Goal: Information Seeking & Learning: Check status

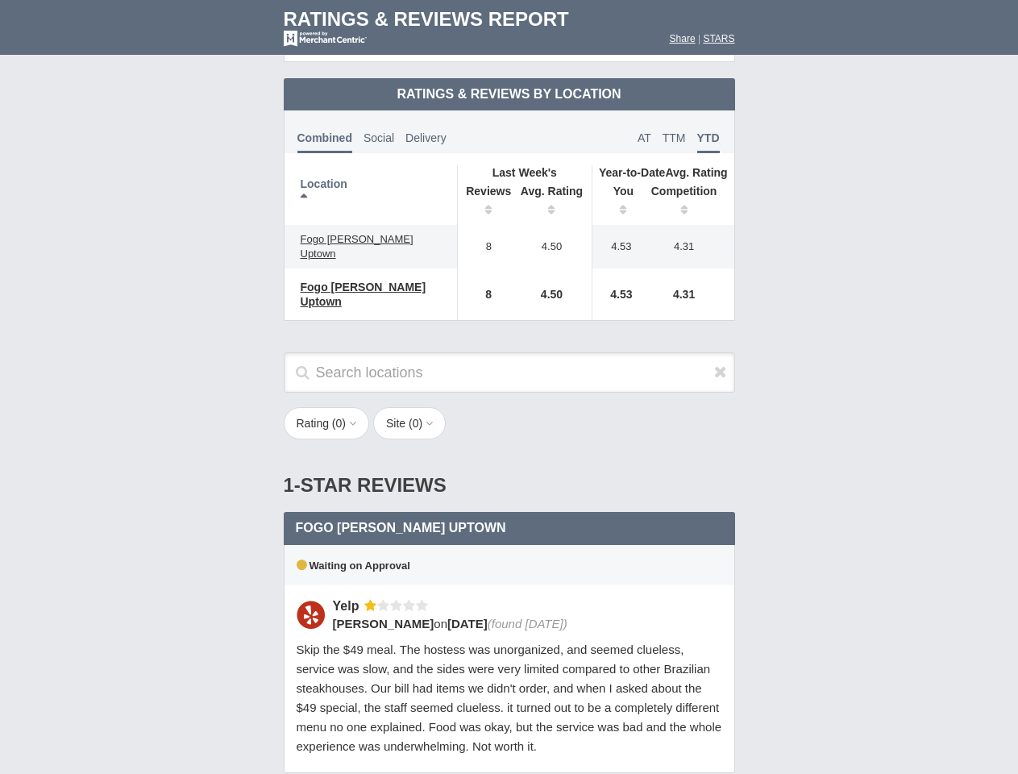
scroll to position [781, 0]
click at [509, 407] on div "Rating ( 0 ) 1 2 3 4 5 Site ( 0 ) Group Social Site Google Yelp 1" at bounding box center [510, 431] width 484 height 49
click at [371, 181] on th "Location" at bounding box center [371, 195] width 173 height 60
click at [485, 189] on th "Reviews" at bounding box center [484, 202] width 55 height 45
click at [552, 189] on th "Avg. Rating" at bounding box center [552, 202] width 81 height 45
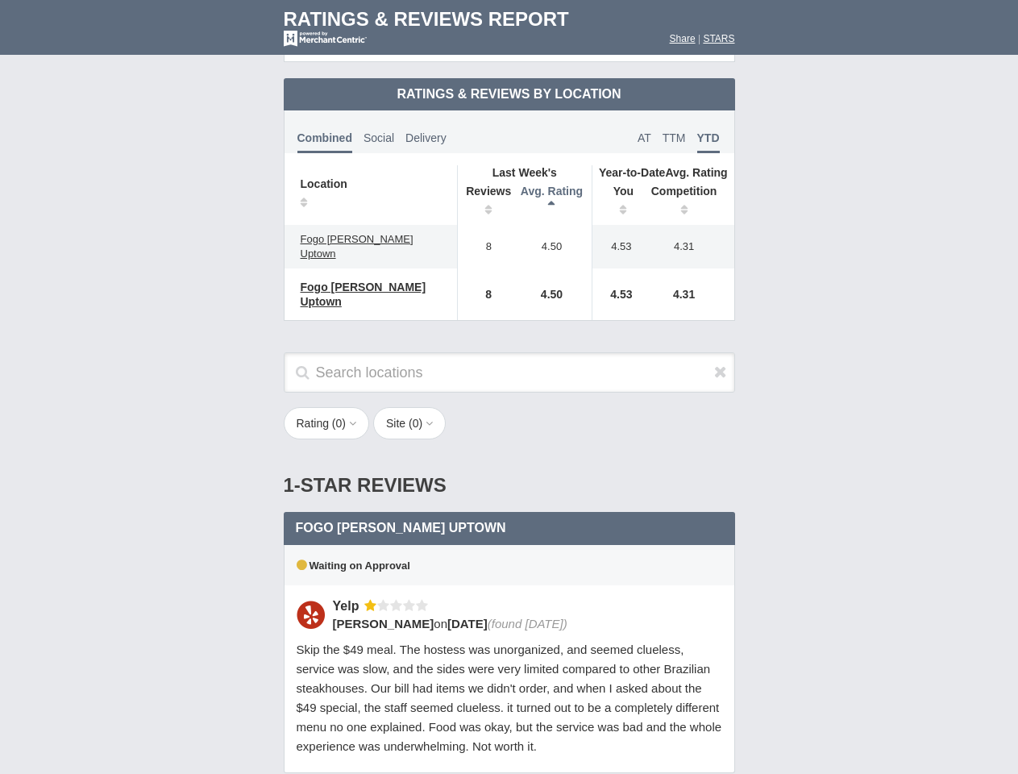
click at [618, 189] on th "You" at bounding box center [618, 202] width 50 height 45
click at [689, 189] on th "Competition" at bounding box center [689, 202] width 92 height 45
click at [510, 545] on div "Waiting on Approval" at bounding box center [509, 565] width 451 height 40
click at [721, 364] on icon at bounding box center [720, 372] width 13 height 16
click at [328, 407] on button "Rating ( 0 )" at bounding box center [327, 423] width 86 height 32
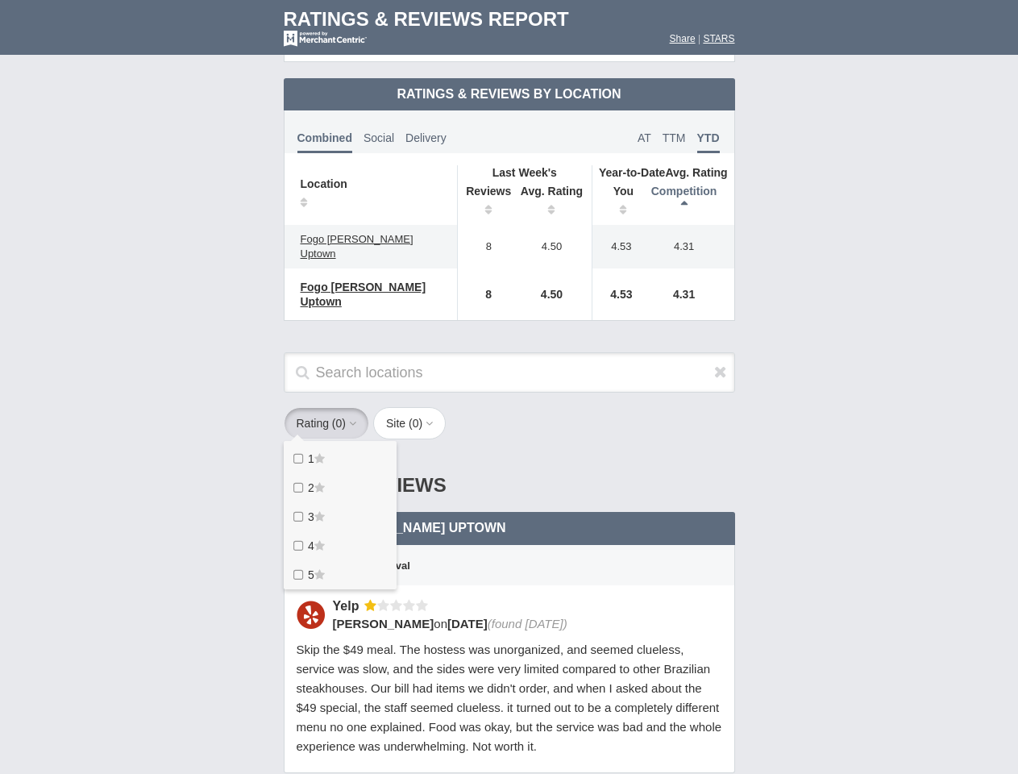
click at [414, 407] on button "Site ( 0 )" at bounding box center [409, 423] width 73 height 32
